Goal: Information Seeking & Learning: Check status

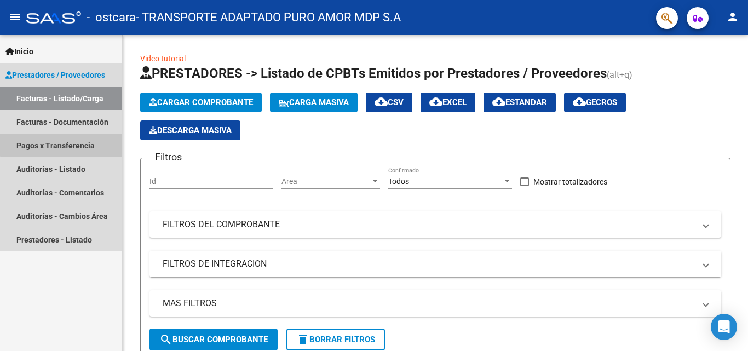
click at [85, 137] on link "Pagos x Transferencia" at bounding box center [61, 146] width 122 height 24
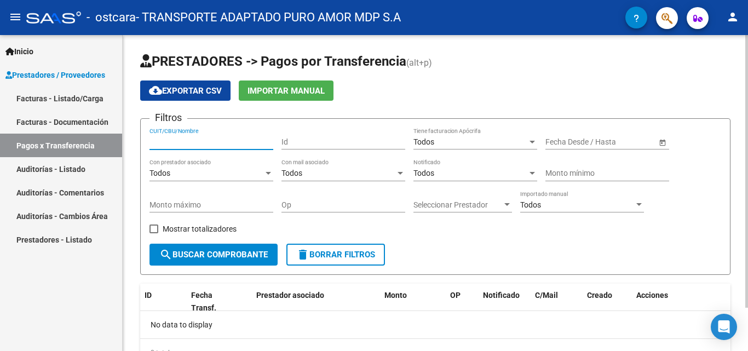
click at [235, 139] on input "CUIT/CBU/Nombre" at bounding box center [212, 142] width 124 height 9
type input "30717825086"
click at [405, 97] on div "cloud_download Exportar CSV Importar Manual" at bounding box center [435, 91] width 591 height 20
click at [249, 255] on span "search Buscar Comprobante" at bounding box center [213, 255] width 108 height 10
click at [306, 139] on input "Id" at bounding box center [344, 142] width 124 height 9
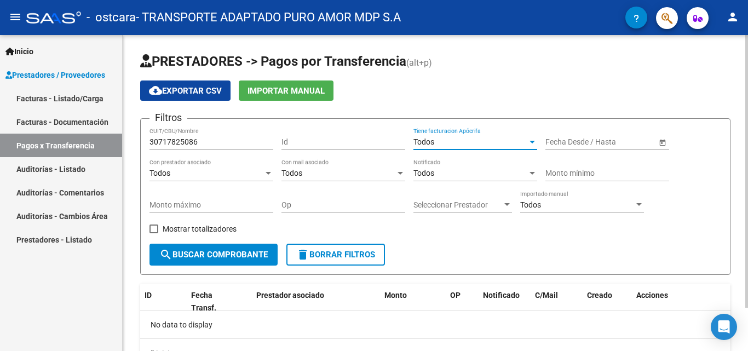
click at [433, 139] on span "Todos" at bounding box center [424, 142] width 21 height 9
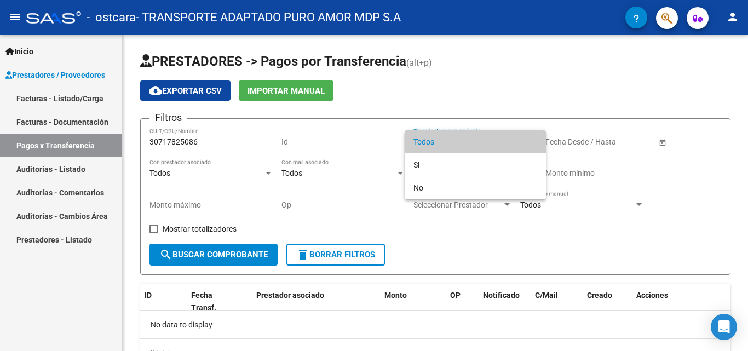
click at [458, 102] on div at bounding box center [374, 175] width 748 height 351
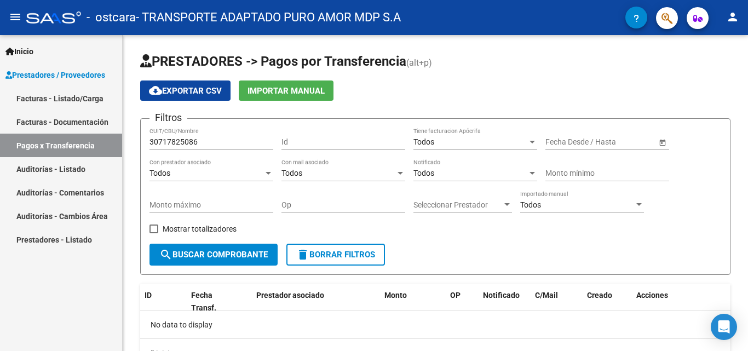
click at [71, 146] on link "Pagos x Transferencia" at bounding box center [61, 146] width 122 height 24
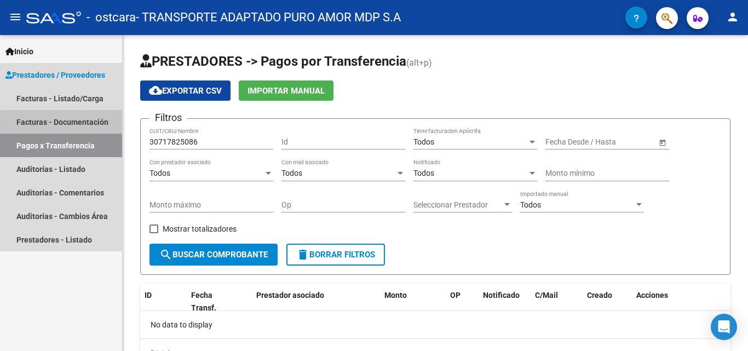
click at [75, 123] on link "Facturas - Documentación" at bounding box center [61, 122] width 122 height 24
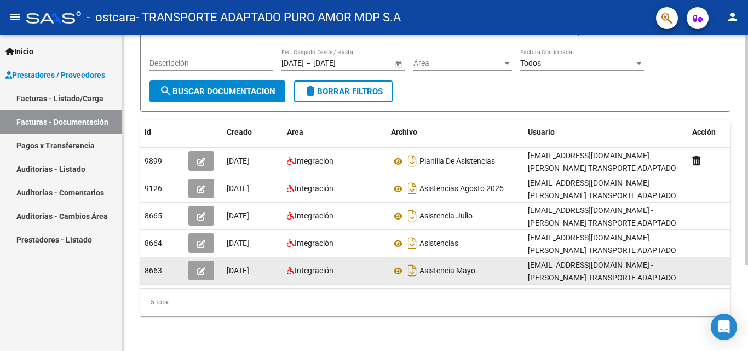
scroll to position [118, 0]
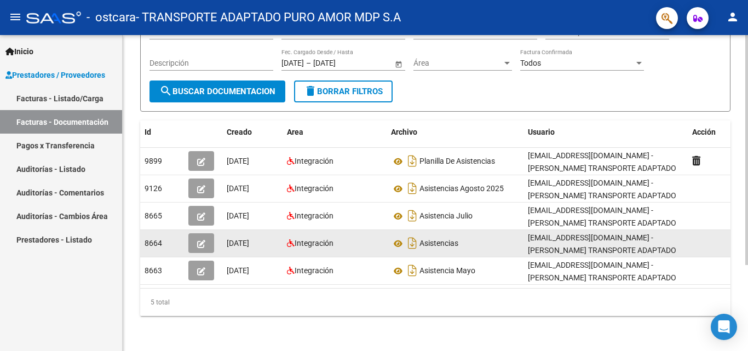
click at [710, 233] on datatable-body-cell at bounding box center [715, 243] width 55 height 27
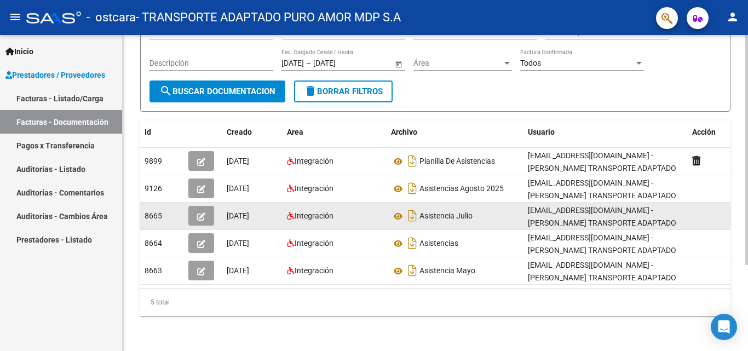
scroll to position [9, 0]
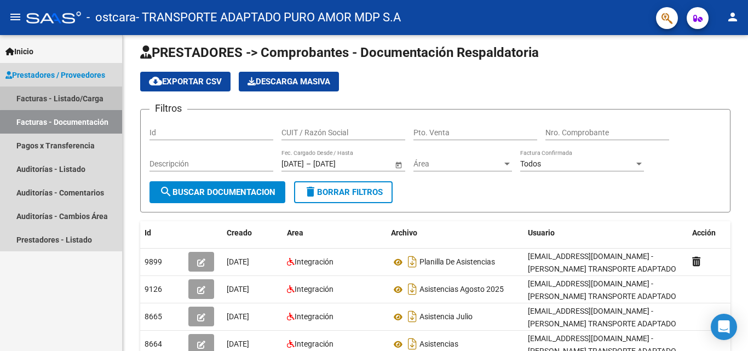
click at [77, 94] on link "Facturas - Listado/Carga" at bounding box center [61, 99] width 122 height 24
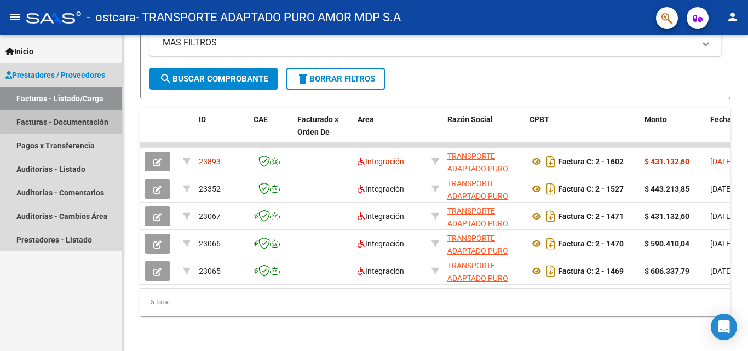
click at [66, 122] on link "Facturas - Documentación" at bounding box center [61, 122] width 122 height 24
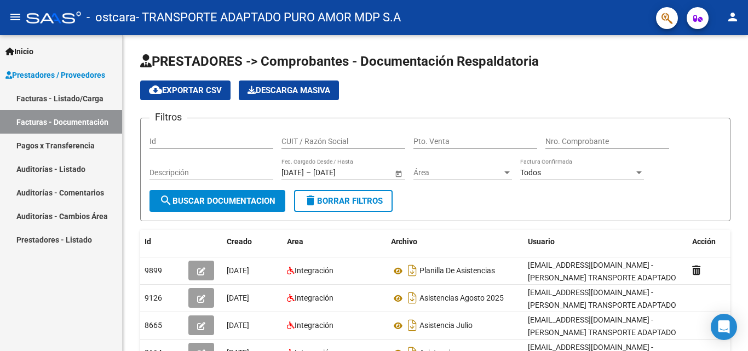
click at [73, 144] on link "Pagos x Transferencia" at bounding box center [61, 146] width 122 height 24
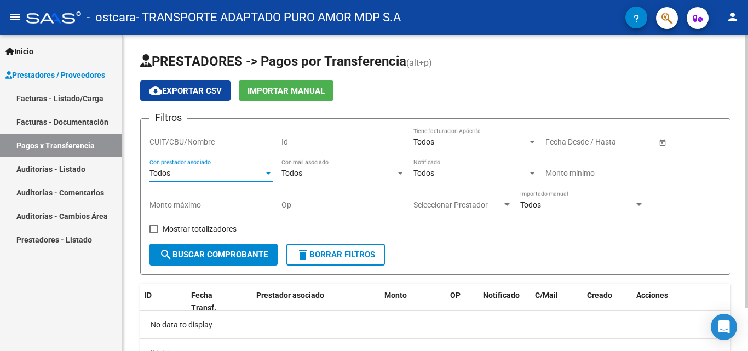
click at [239, 176] on div "Todos" at bounding box center [207, 173] width 114 height 9
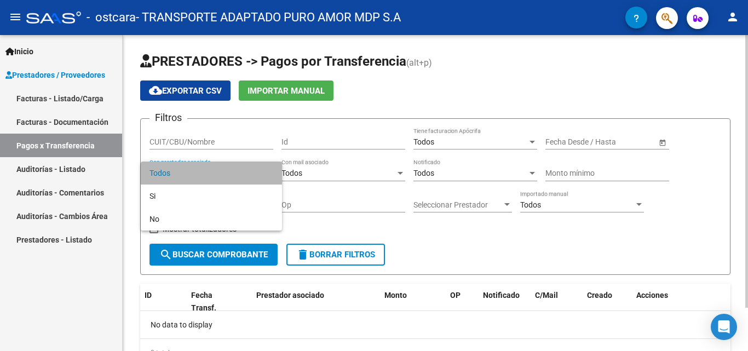
click at [239, 176] on span "Todos" at bounding box center [212, 173] width 124 height 23
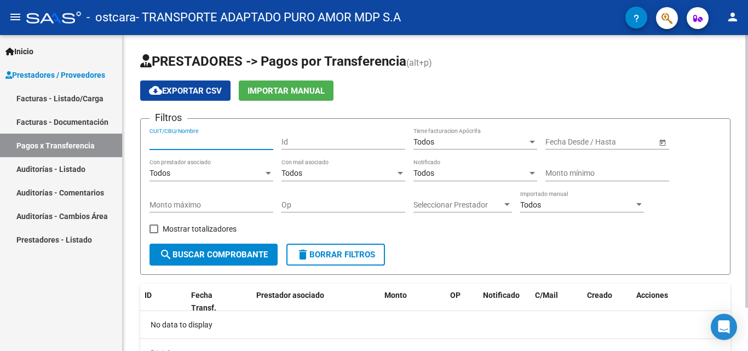
click at [201, 143] on input "CUIT/CBU/Nombre" at bounding box center [212, 142] width 124 height 9
click at [667, 140] on span "Open calendar" at bounding box center [663, 142] width 26 height 26
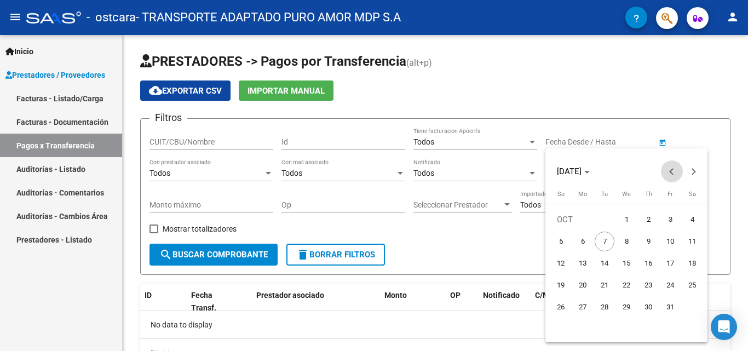
click at [671, 170] on button "Previous month" at bounding box center [672, 172] width 22 height 22
click at [582, 239] on span "1" at bounding box center [583, 242] width 20 height 20
type input "[DATE]"
click at [701, 130] on div at bounding box center [374, 175] width 748 height 351
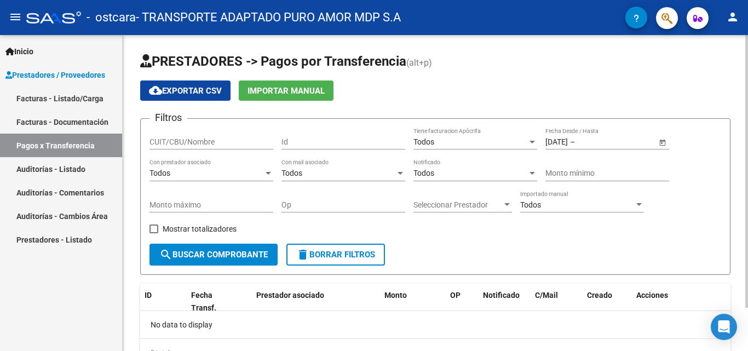
click at [660, 140] on span "Open calendar" at bounding box center [663, 142] width 26 height 26
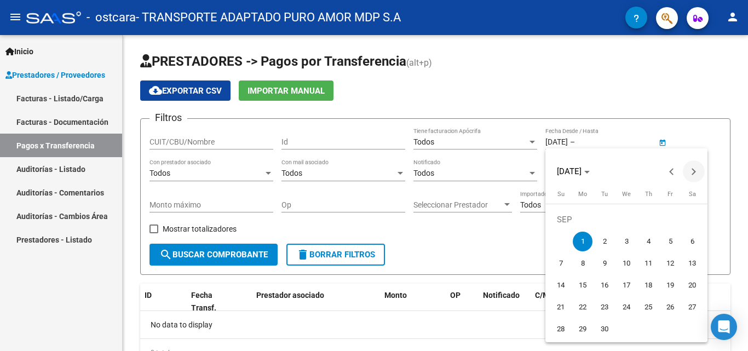
click at [696, 167] on span "Next month" at bounding box center [694, 172] width 22 height 22
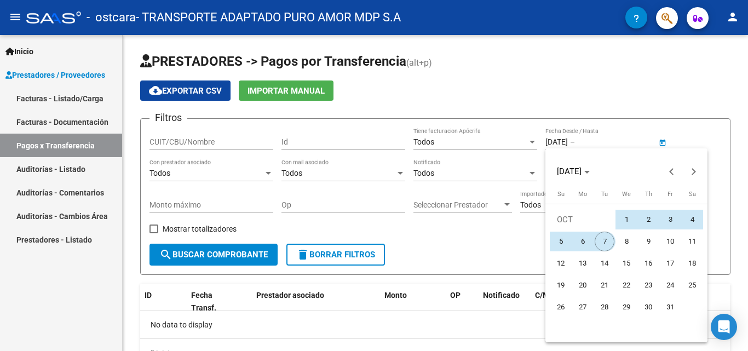
click at [608, 242] on span "7" at bounding box center [605, 242] width 20 height 20
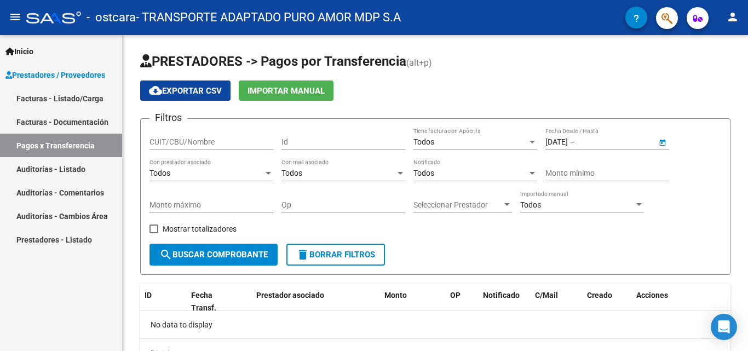
type input "[DATE]"
click at [710, 165] on div "Filtros CUIT/CBU/Nombre Id Todos Tiene facturacion Apócrifa [DATE] [DATE] – [DA…" at bounding box center [436, 186] width 572 height 116
click at [212, 136] on div "CUIT/CBU/Nombre" at bounding box center [212, 139] width 124 height 22
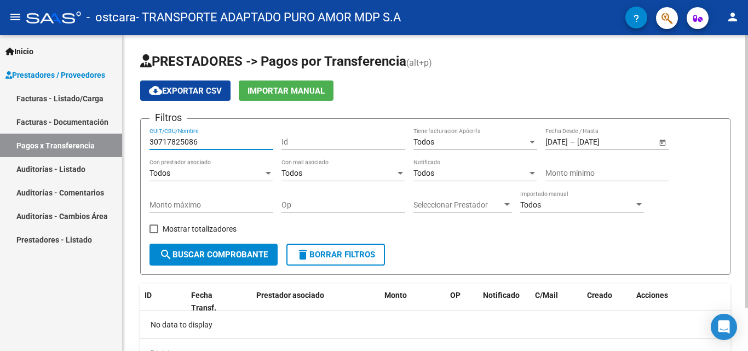
type input "30717825086"
click at [397, 85] on div "cloud_download Exportar CSV Importar Manual" at bounding box center [435, 91] width 591 height 20
click at [422, 247] on form "Filtros 30717825086 CUIT/CBU/Nombre Id Todos Tiene facturacion Apócrifa [DATE] …" at bounding box center [435, 196] width 591 height 157
click at [178, 228] on span "Mostrar totalizadores" at bounding box center [200, 228] width 74 height 13
click at [154, 233] on input "Mostrar totalizadores" at bounding box center [153, 233] width 1 height 1
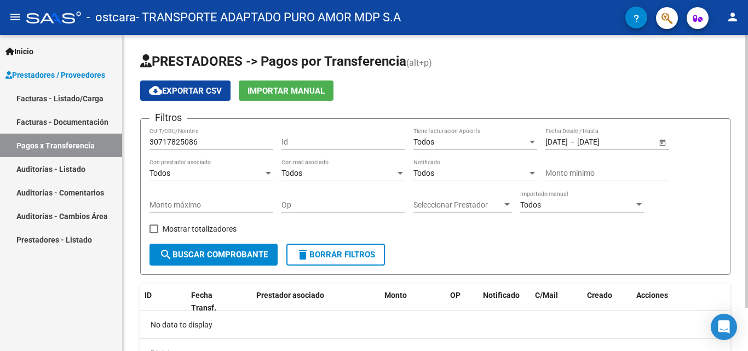
checkbox input "true"
click at [206, 251] on span "search Buscar Comprobante" at bounding box center [213, 255] width 108 height 10
